Goal: Task Accomplishment & Management: Complete application form

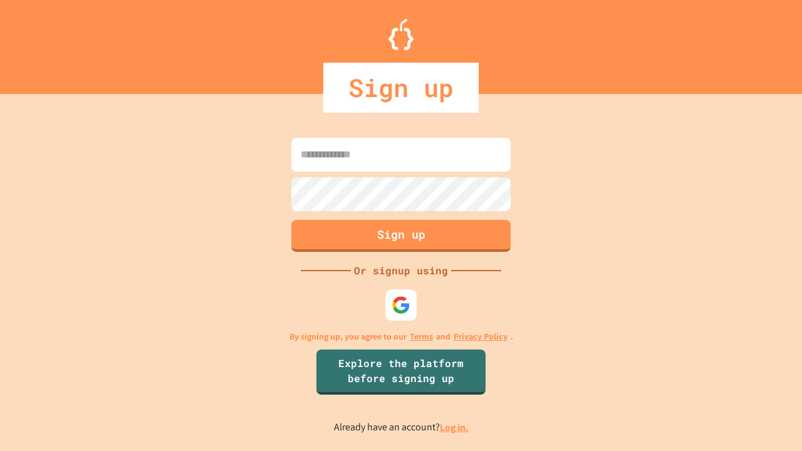
click at [455, 428] on link "Log in." at bounding box center [454, 427] width 29 height 13
